Goal: Information Seeking & Learning: Learn about a topic

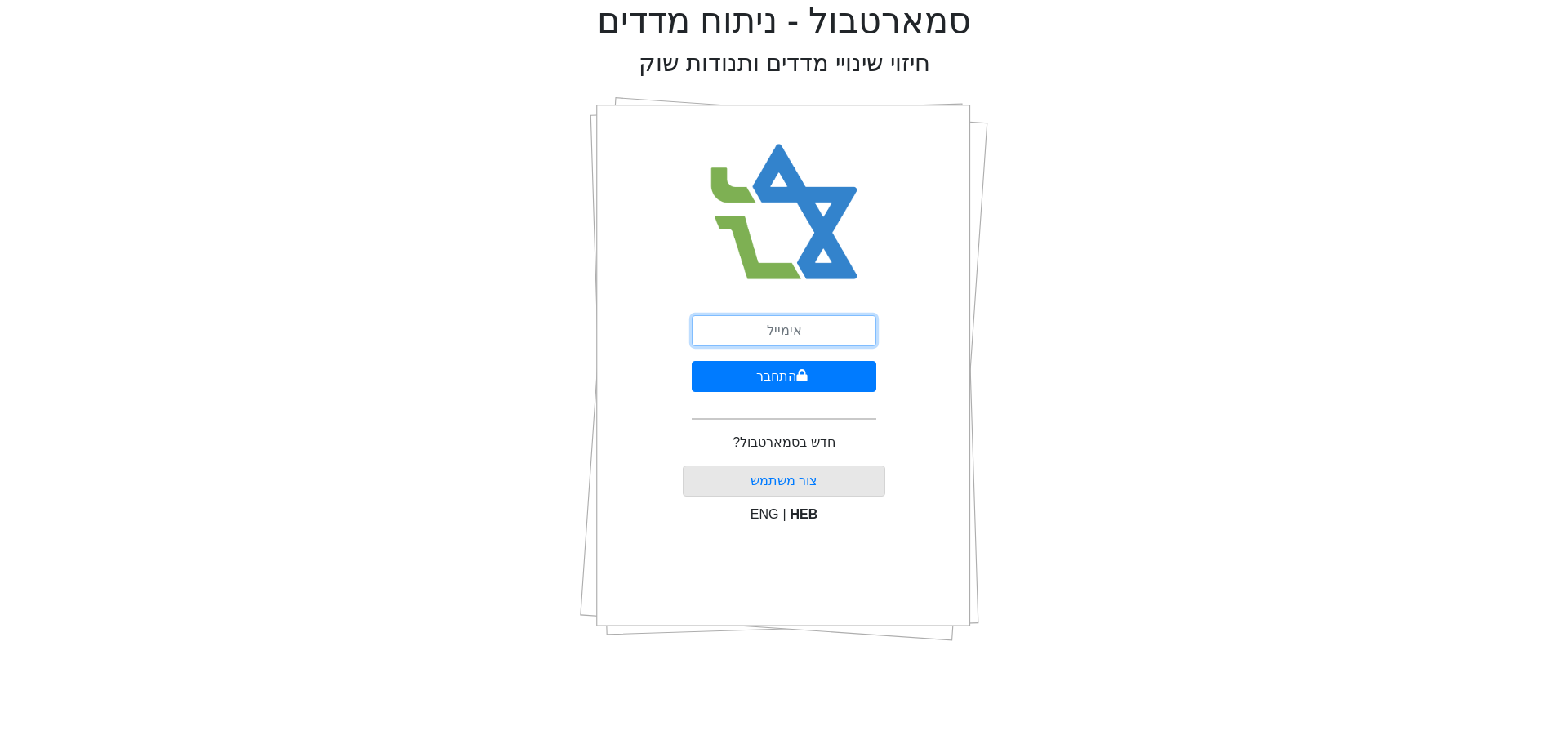
click at [808, 329] on input "email" at bounding box center [783, 331] width 184 height 31
type input "[EMAIL_ADDRESS][DOMAIN_NAME]"
click at [800, 384] on button "התחבר" at bounding box center [783, 376] width 184 height 31
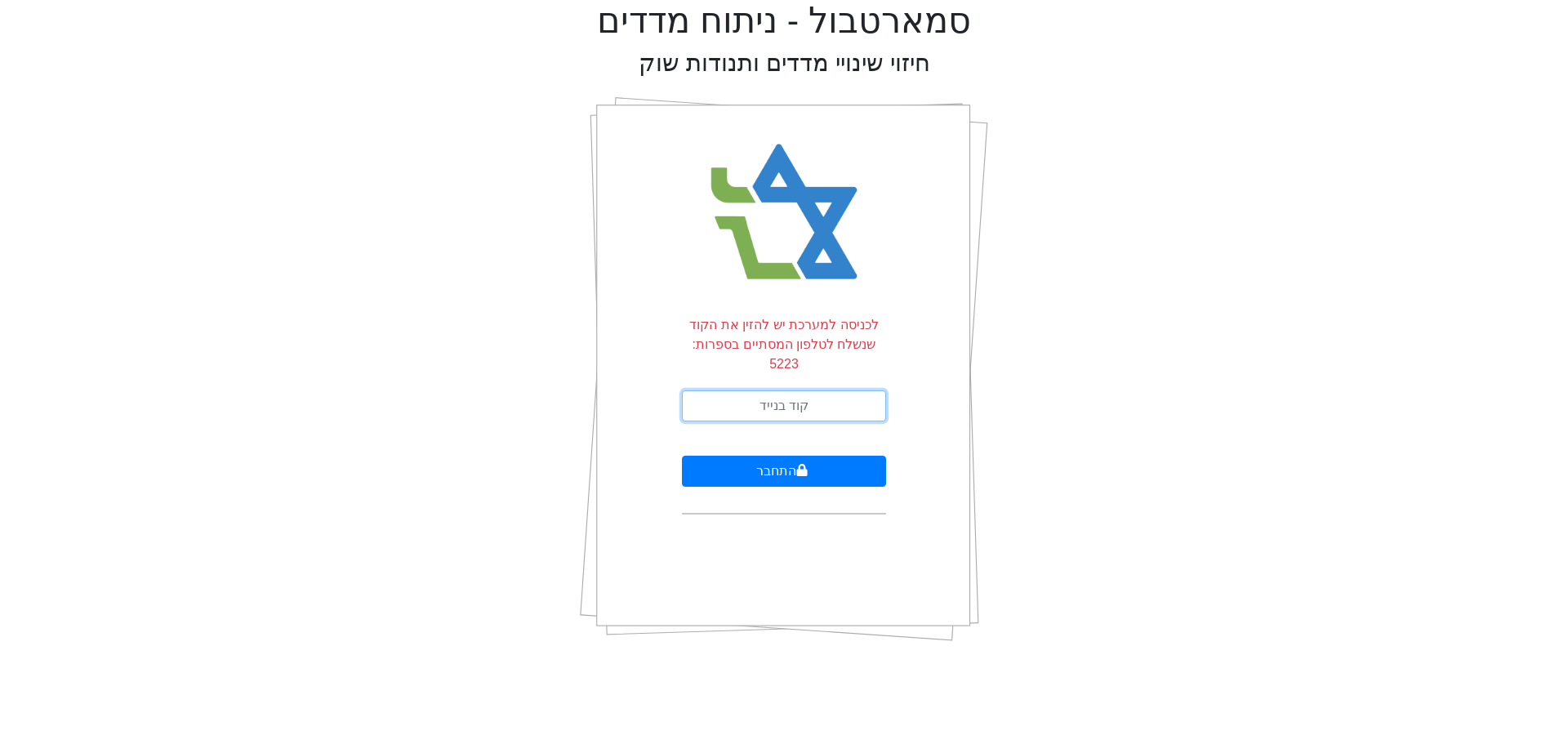
click at [822, 392] on input "text" at bounding box center [784, 406] width 204 height 31
type input "340211"
click at [682, 456] on button "התחבר" at bounding box center [784, 472] width 204 height 31
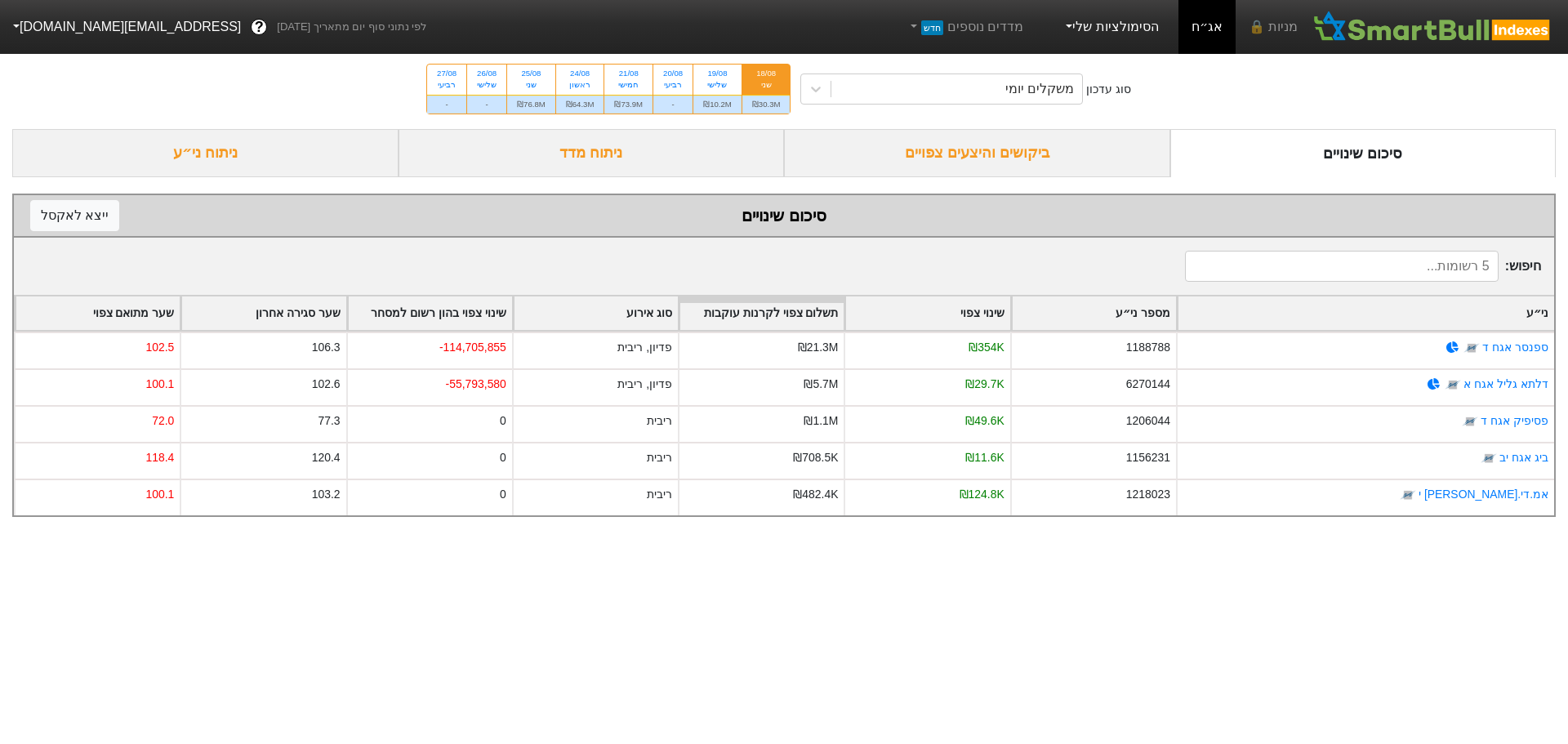
click at [1154, 31] on link "הסימולציות שלי" at bounding box center [1110, 26] width 109 height 32
click at [1023, 24] on link "מדדים נוספים חדש" at bounding box center [965, 26] width 130 height 32
click at [1073, 157] on div "ביקושים והיצעים צפויים" at bounding box center [977, 153] width 386 height 48
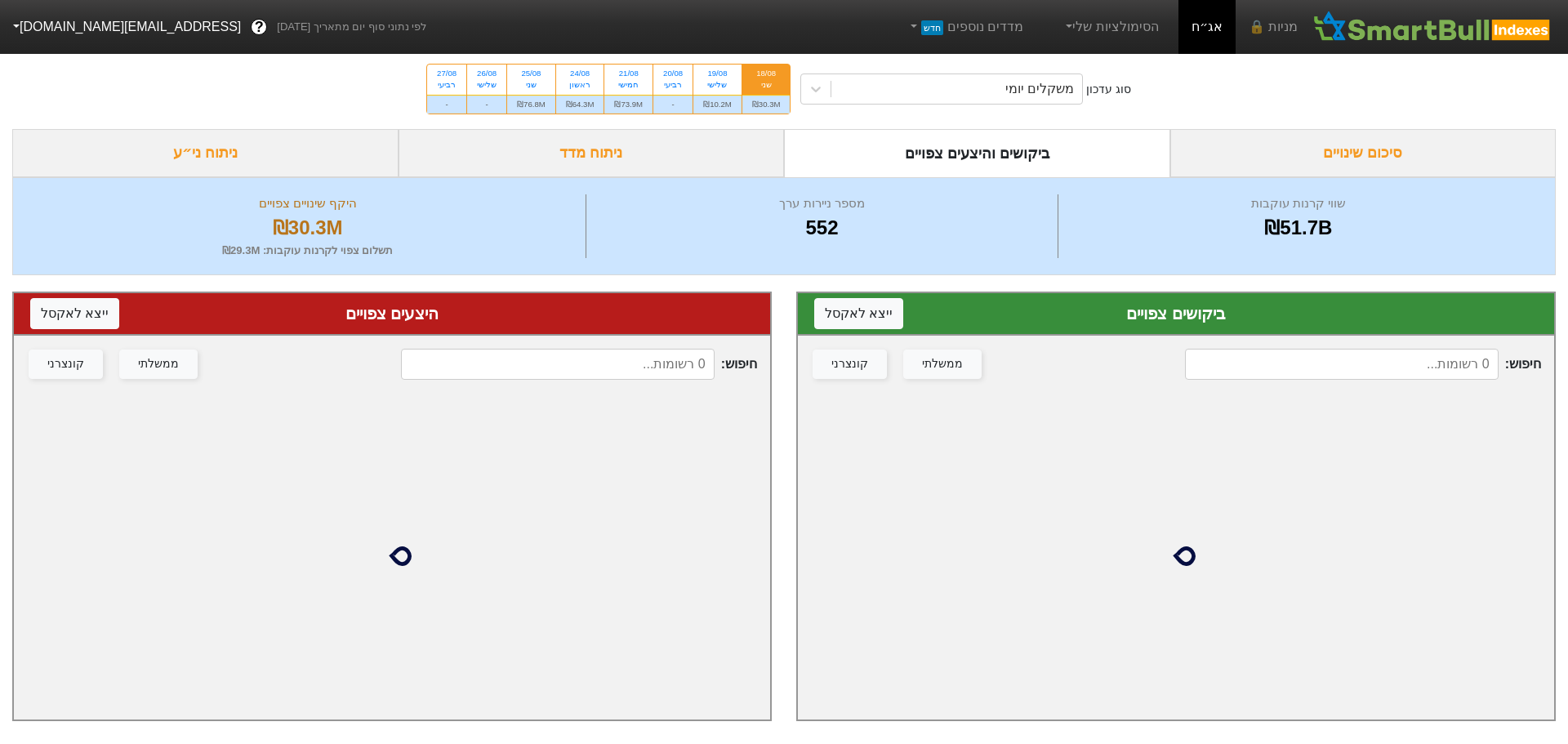
click at [646, 155] on div "ניתוח מדד" at bounding box center [591, 153] width 386 height 48
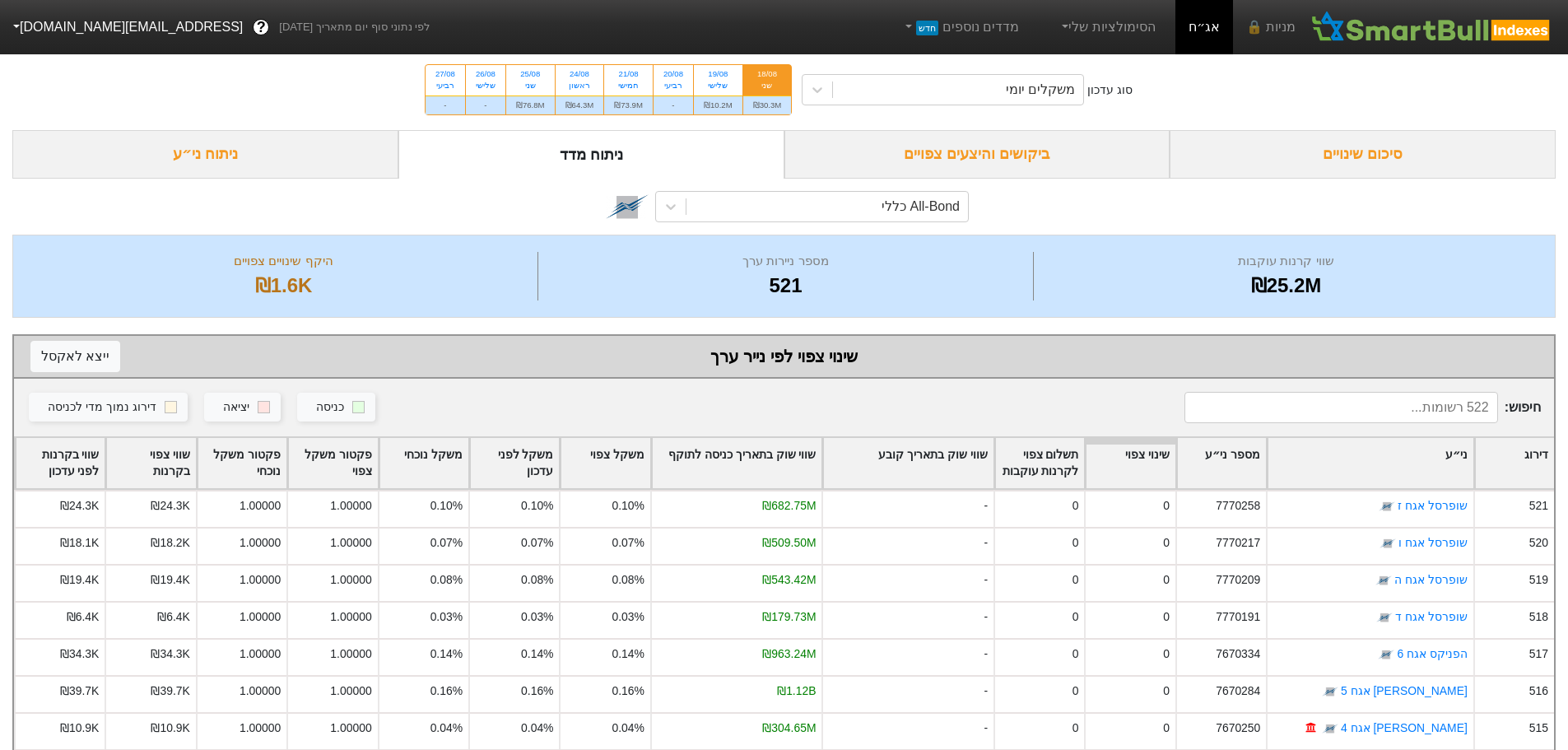
click at [271, 158] on div "ניתוח ני״ע" at bounding box center [205, 154] width 386 height 48
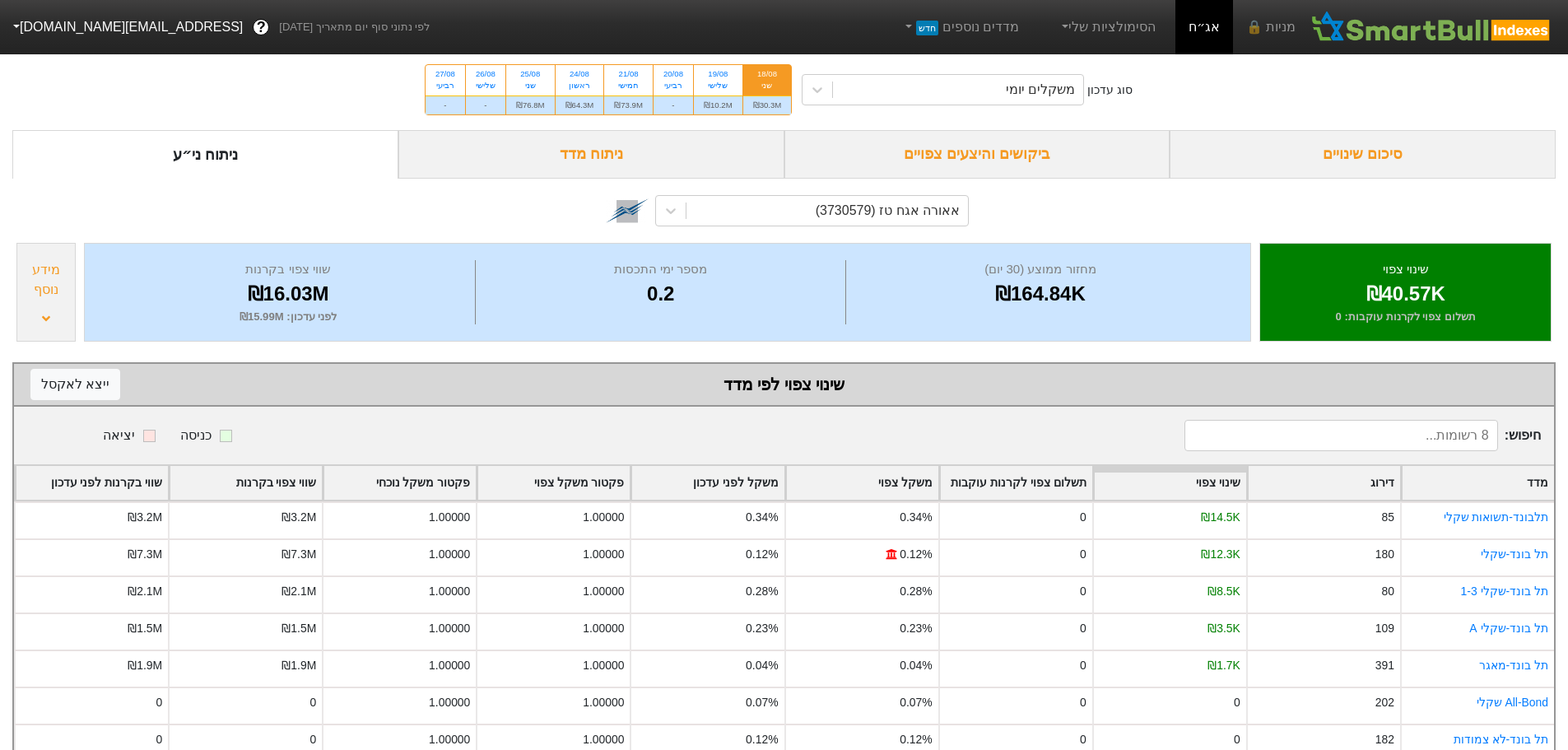
click at [1314, 162] on div "סיכום שינויים" at bounding box center [1362, 154] width 386 height 48
